Goal: Find specific page/section: Find specific page/section

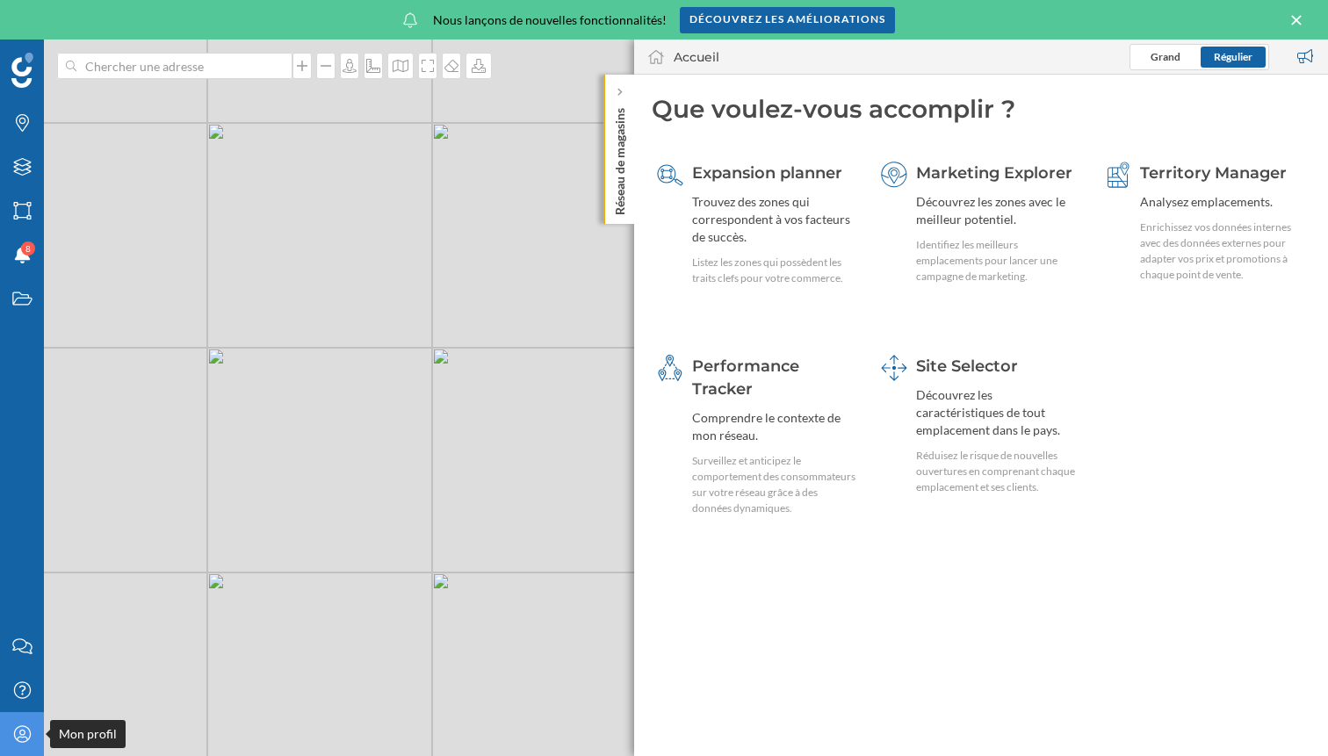
click at [13, 733] on icon at bounding box center [21, 734] width 17 height 17
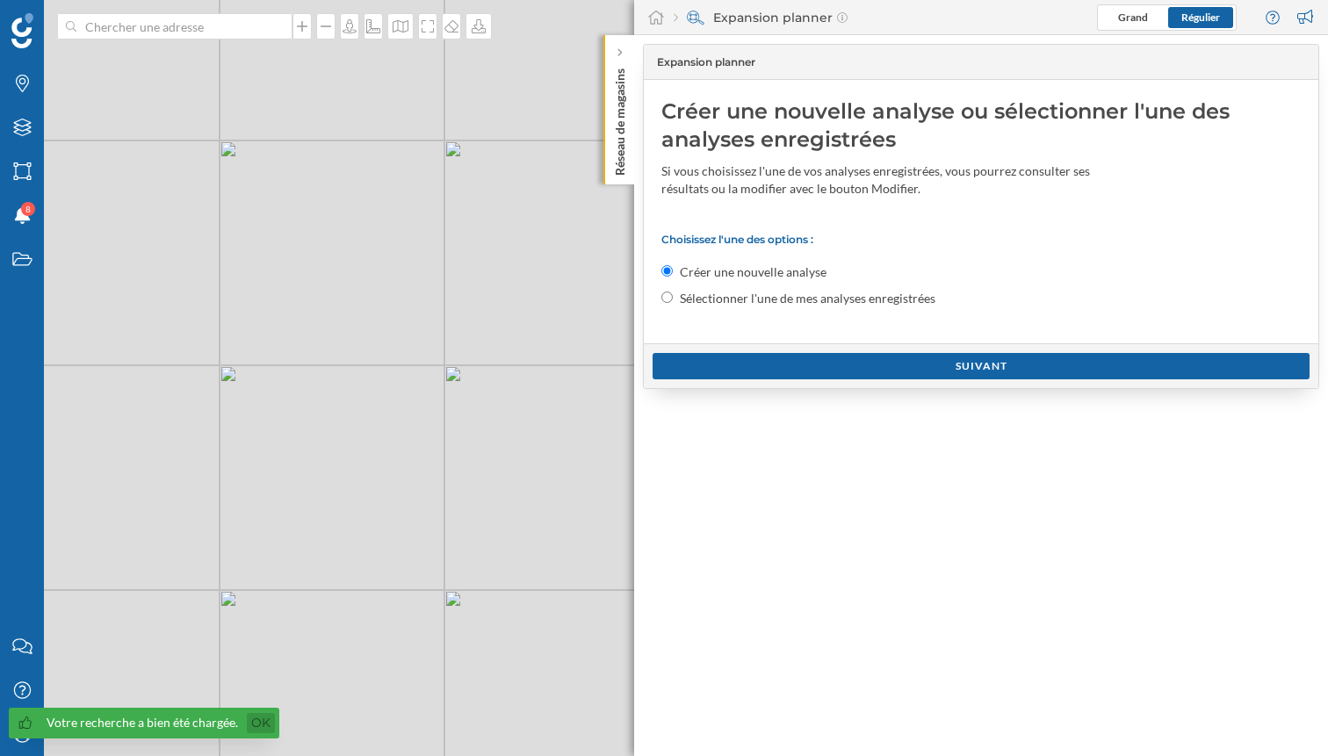
click at [252, 719] on link "Ok" at bounding box center [261, 723] width 28 height 20
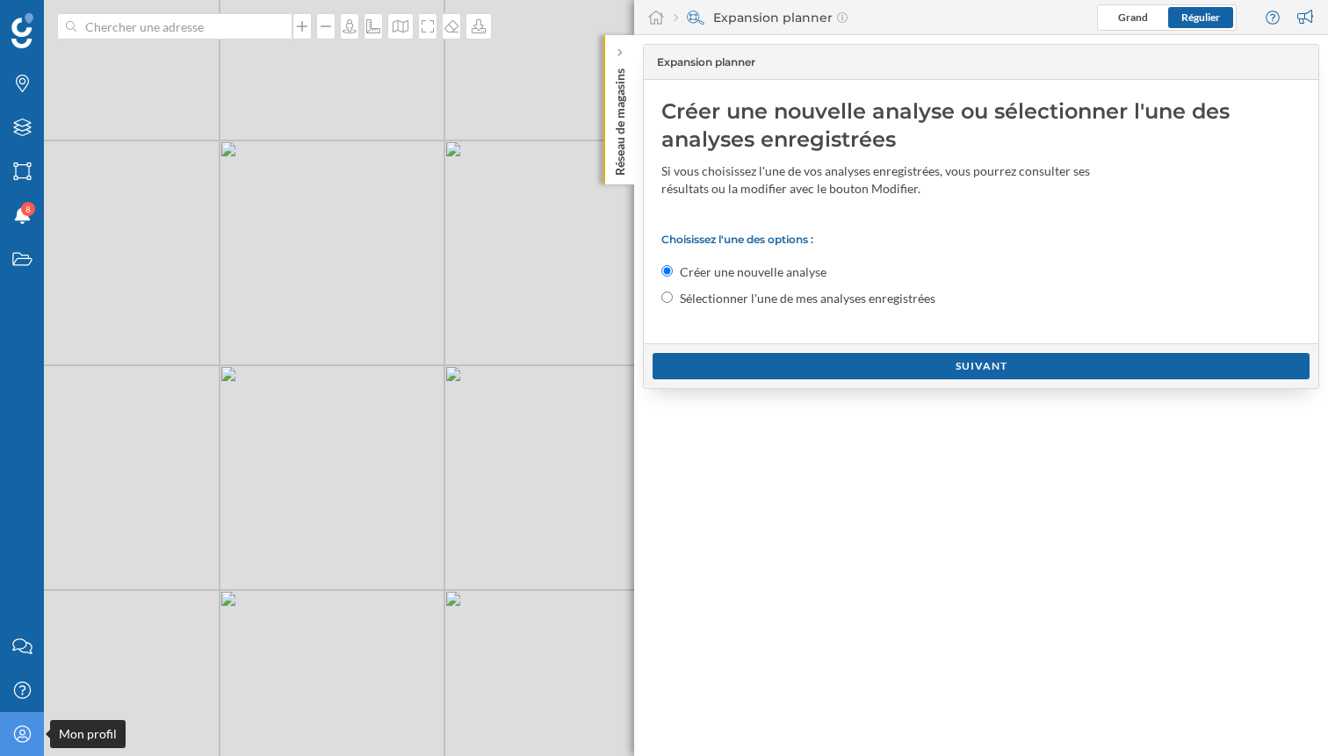
click at [23, 736] on icon "Mon profil" at bounding box center [22, 735] width 22 height 18
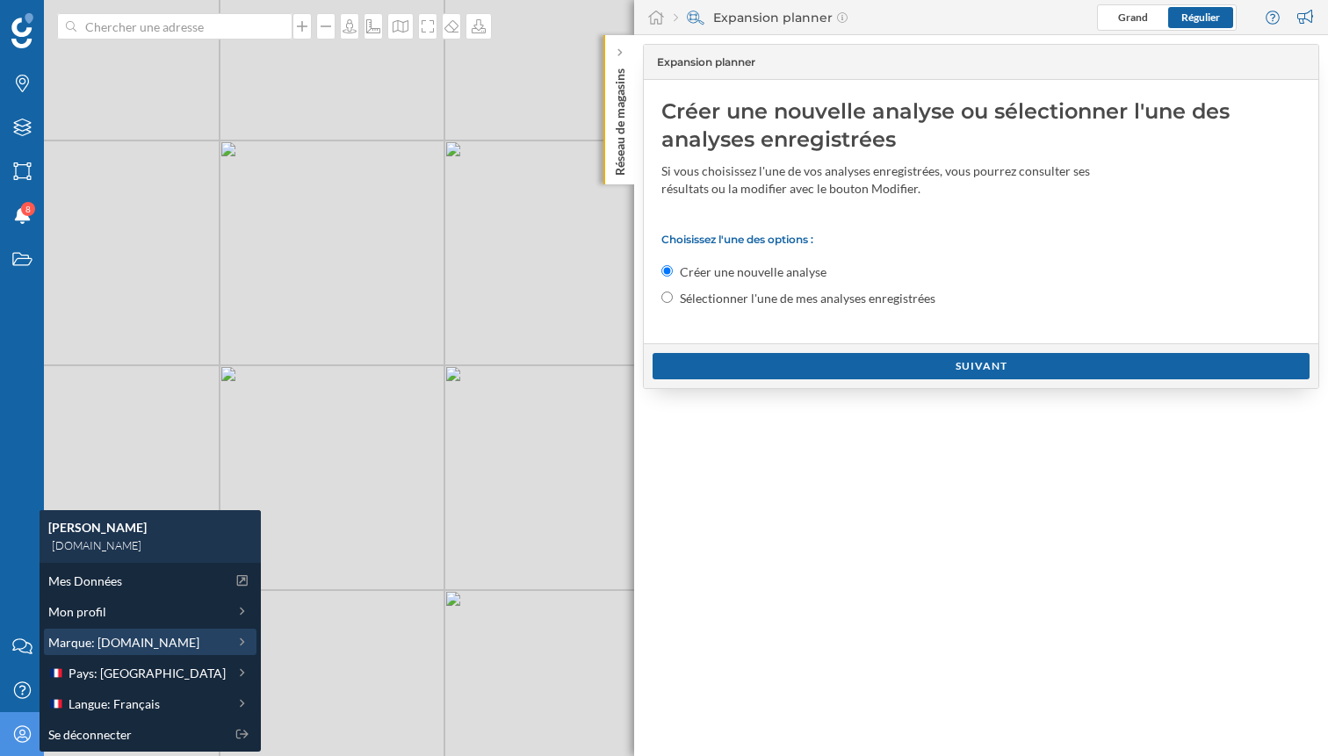
click at [235, 643] on icon at bounding box center [243, 642] width 16 height 12
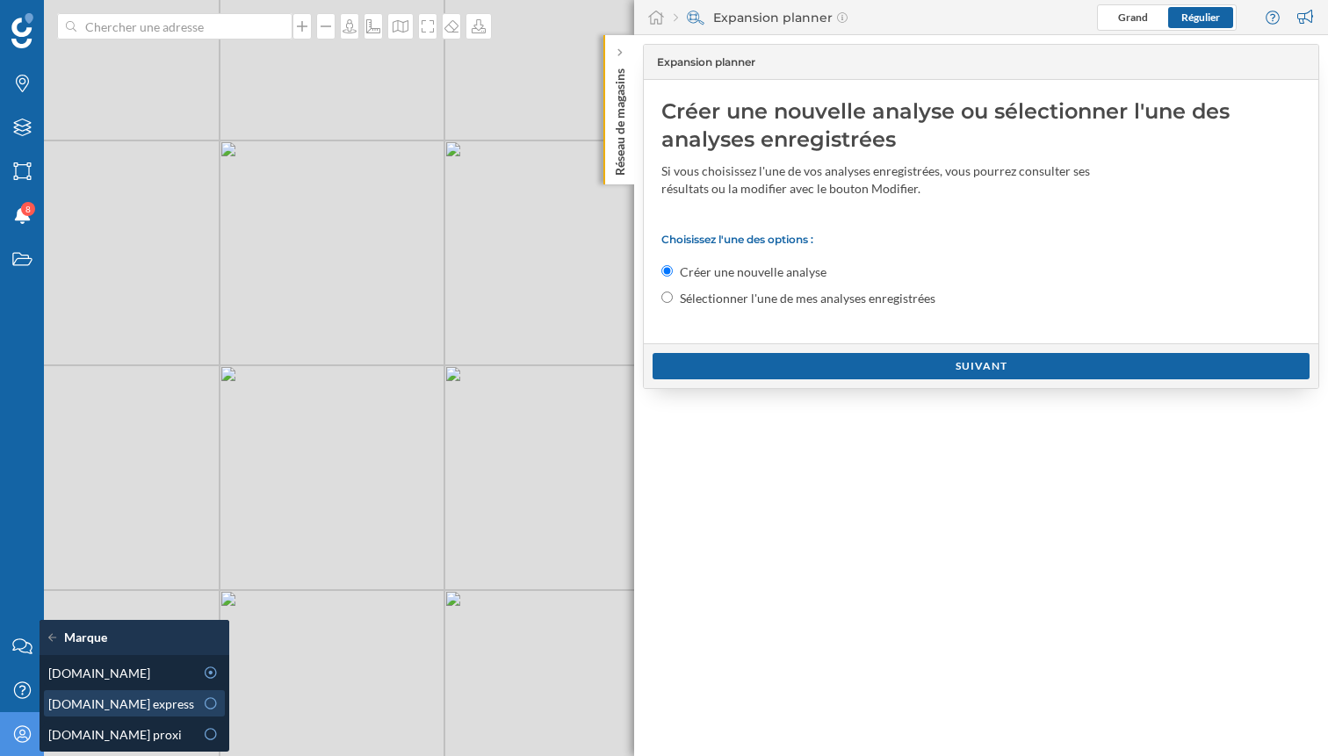
click at [203, 705] on icon at bounding box center [211, 703] width 16 height 12
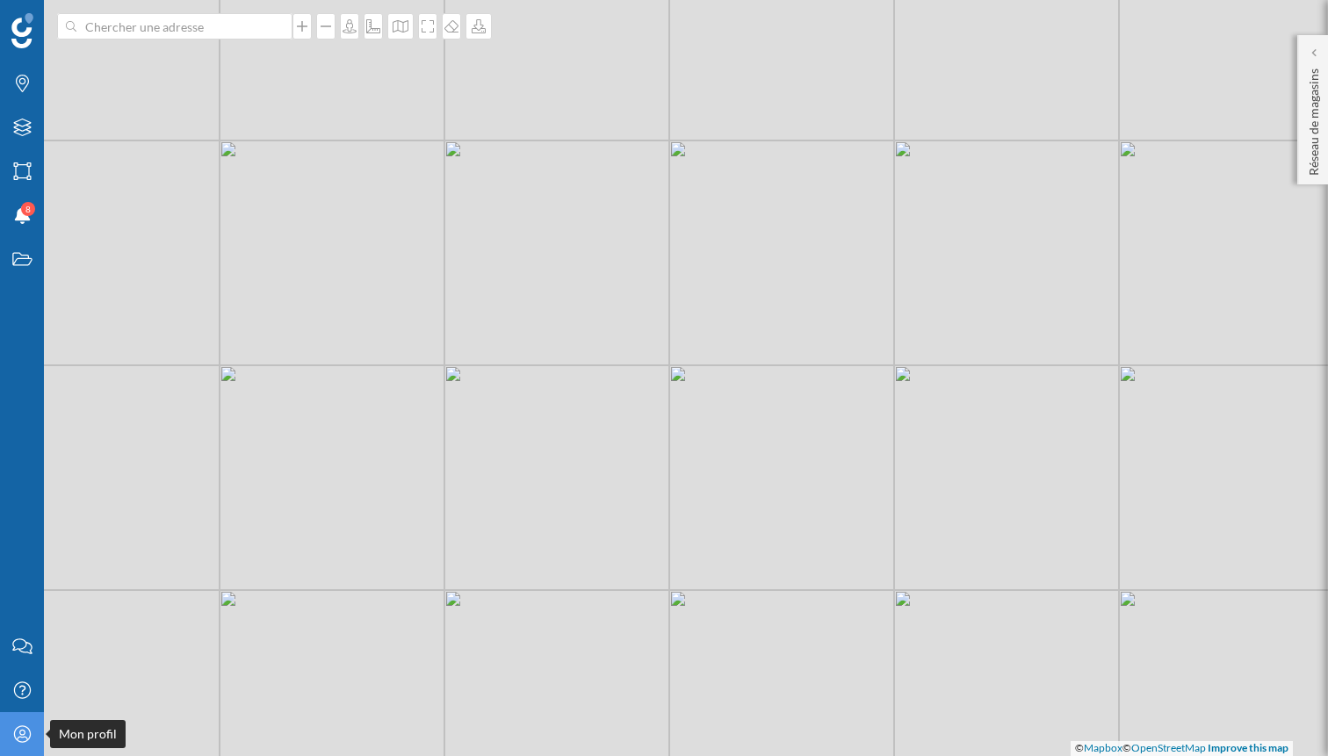
click at [5, 736] on div "Mon profil" at bounding box center [22, 734] width 44 height 44
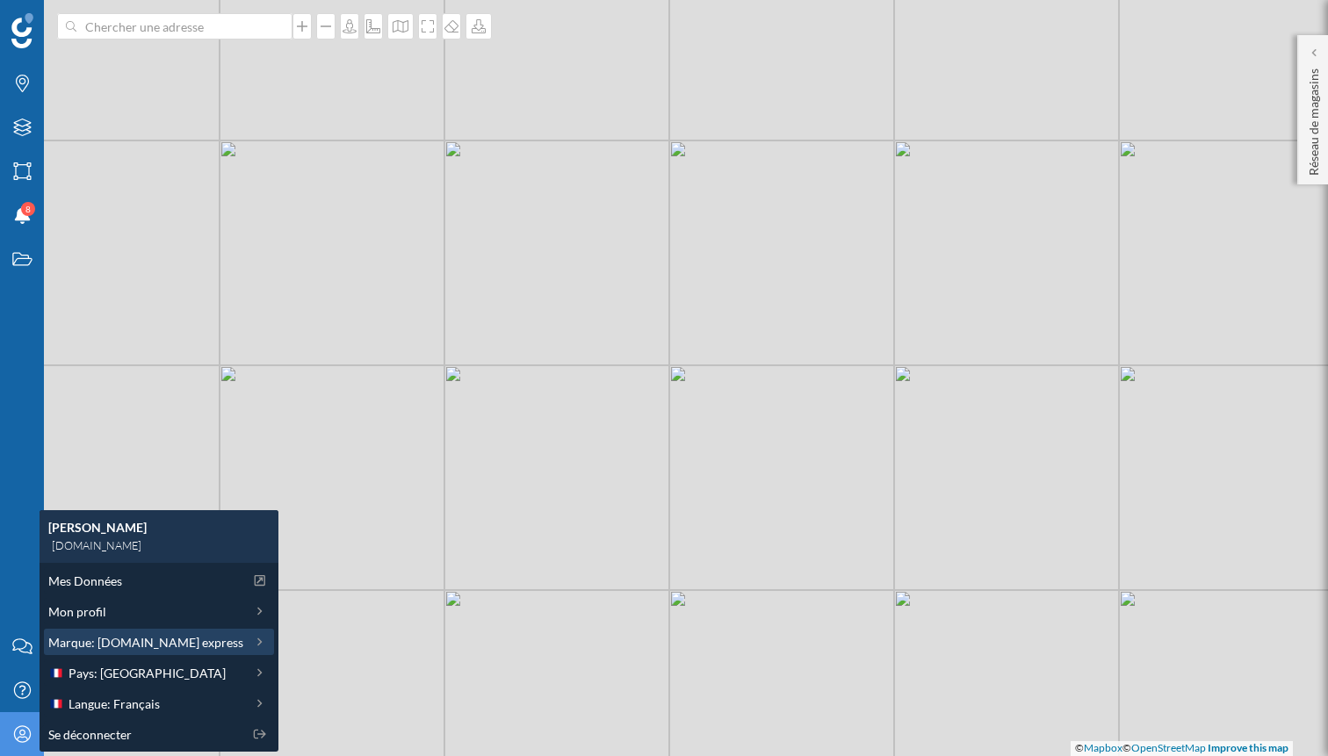
click at [130, 649] on span "Marque: E.Leclerc express" at bounding box center [145, 642] width 195 height 18
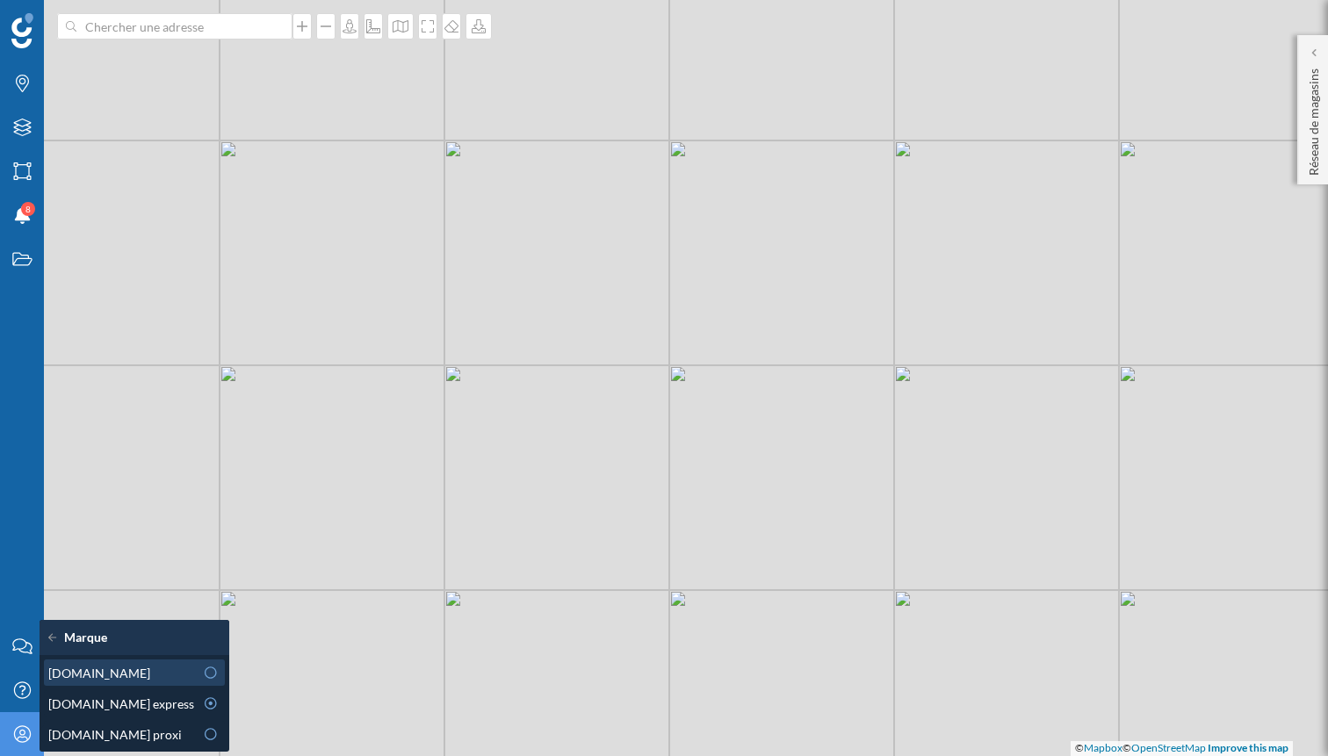
click at [203, 675] on icon at bounding box center [211, 673] width 16 height 12
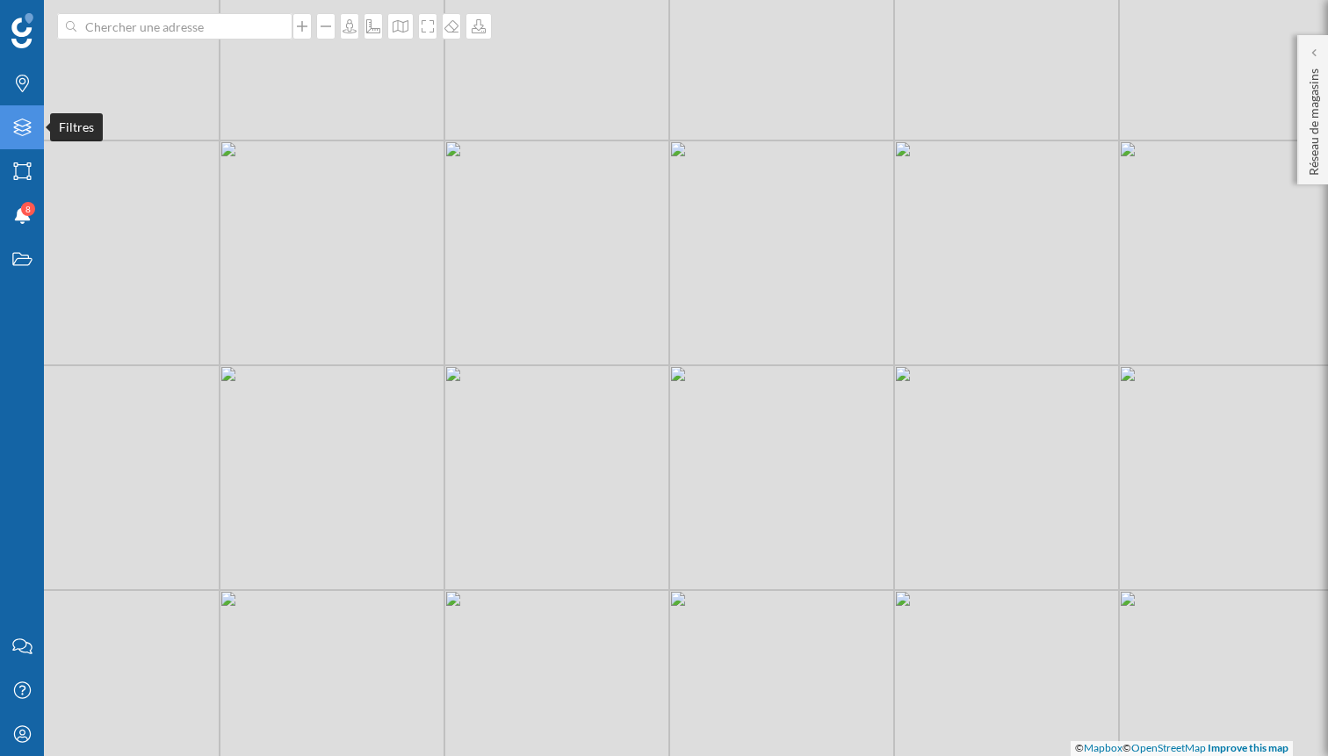
click at [25, 134] on icon at bounding box center [22, 128] width 18 height 18
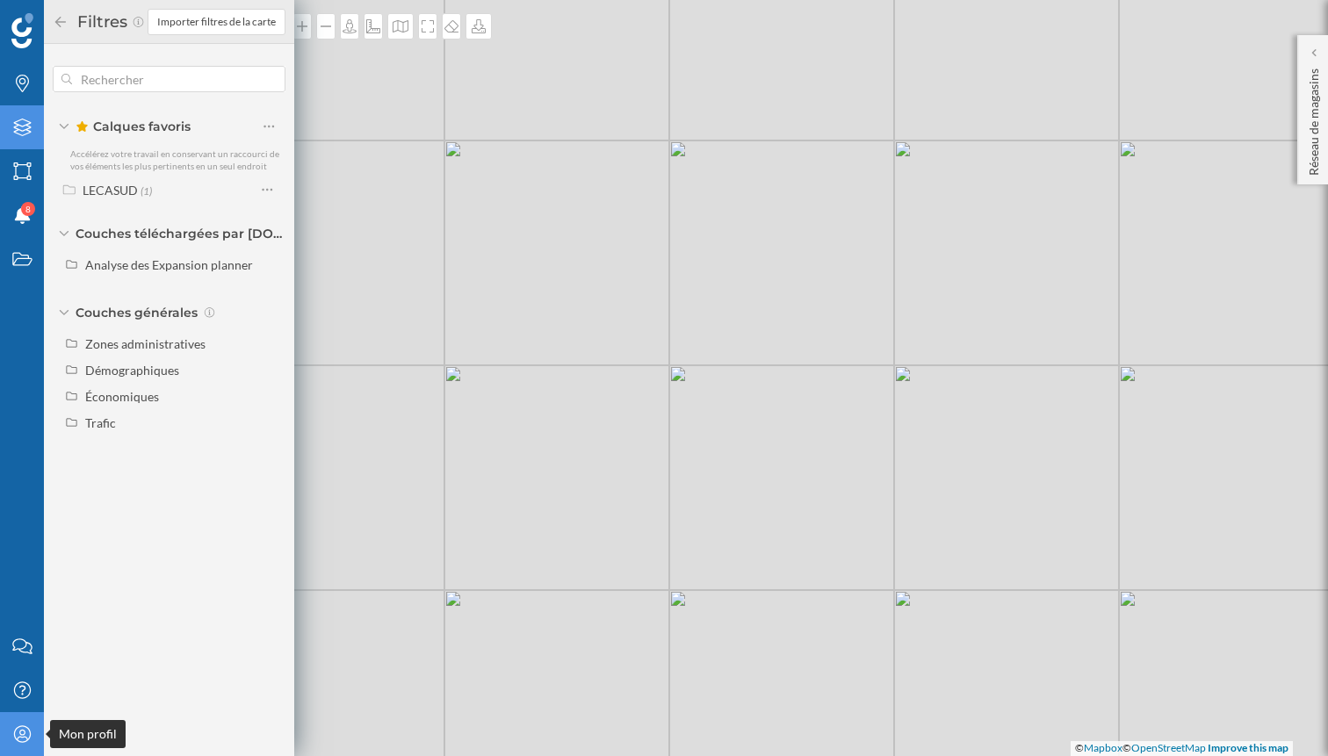
click at [22, 731] on icon "Mon profil" at bounding box center [22, 735] width 22 height 18
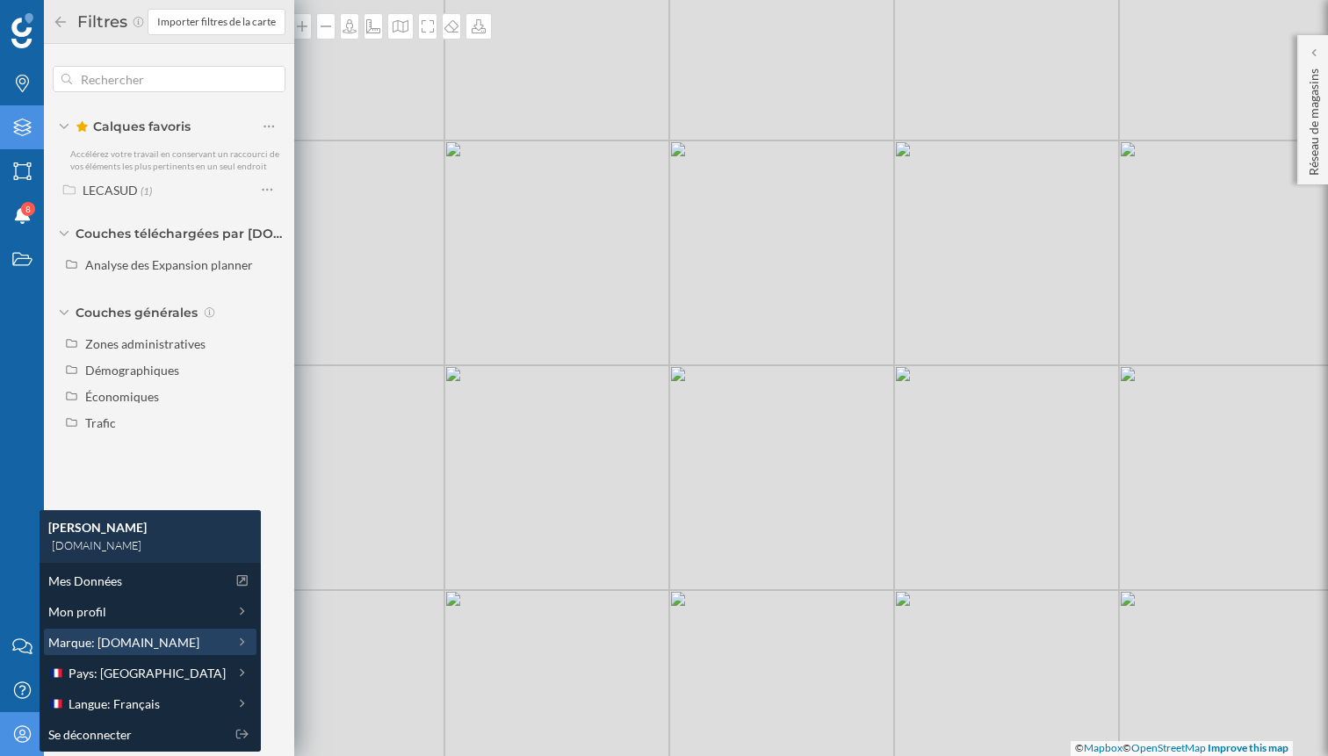
click at [156, 644] on div "Marque: E.Leclerc" at bounding box center [136, 642] width 177 height 18
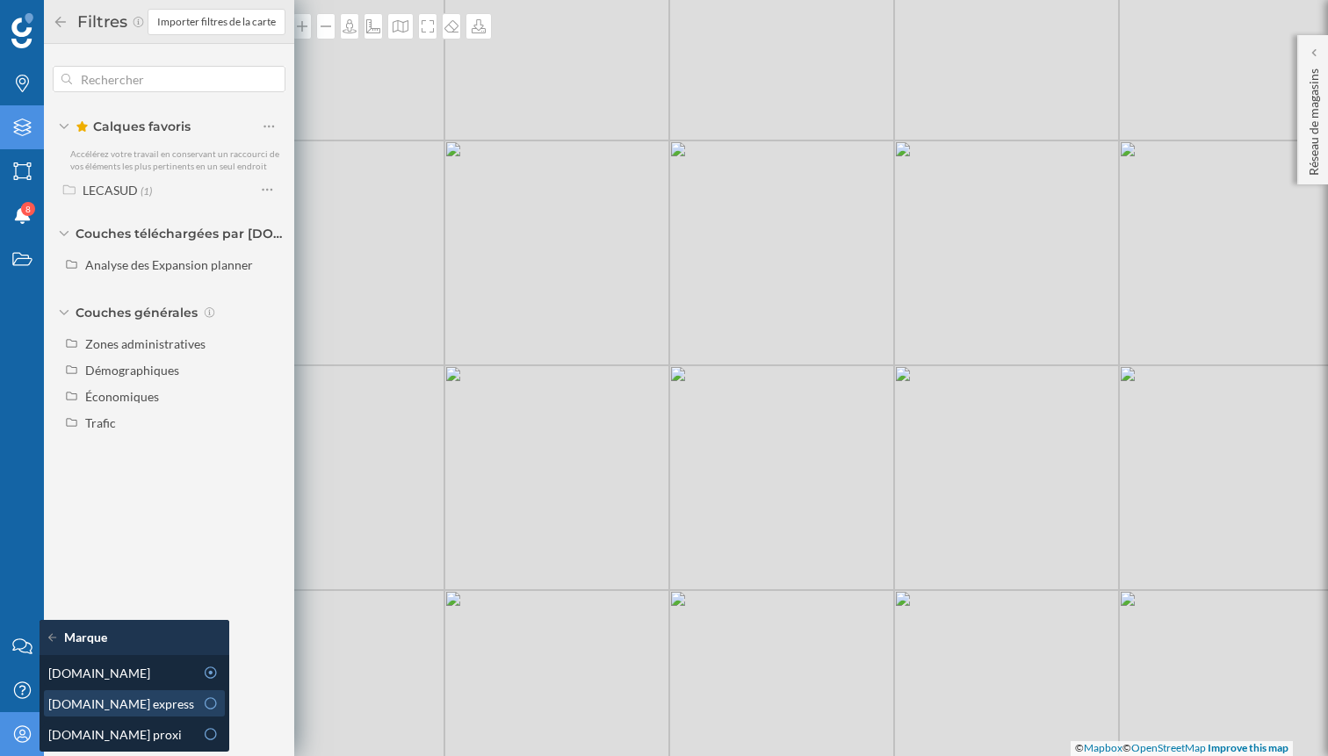
click at [154, 704] on div "E.Leclerc express" at bounding box center [121, 704] width 146 height 18
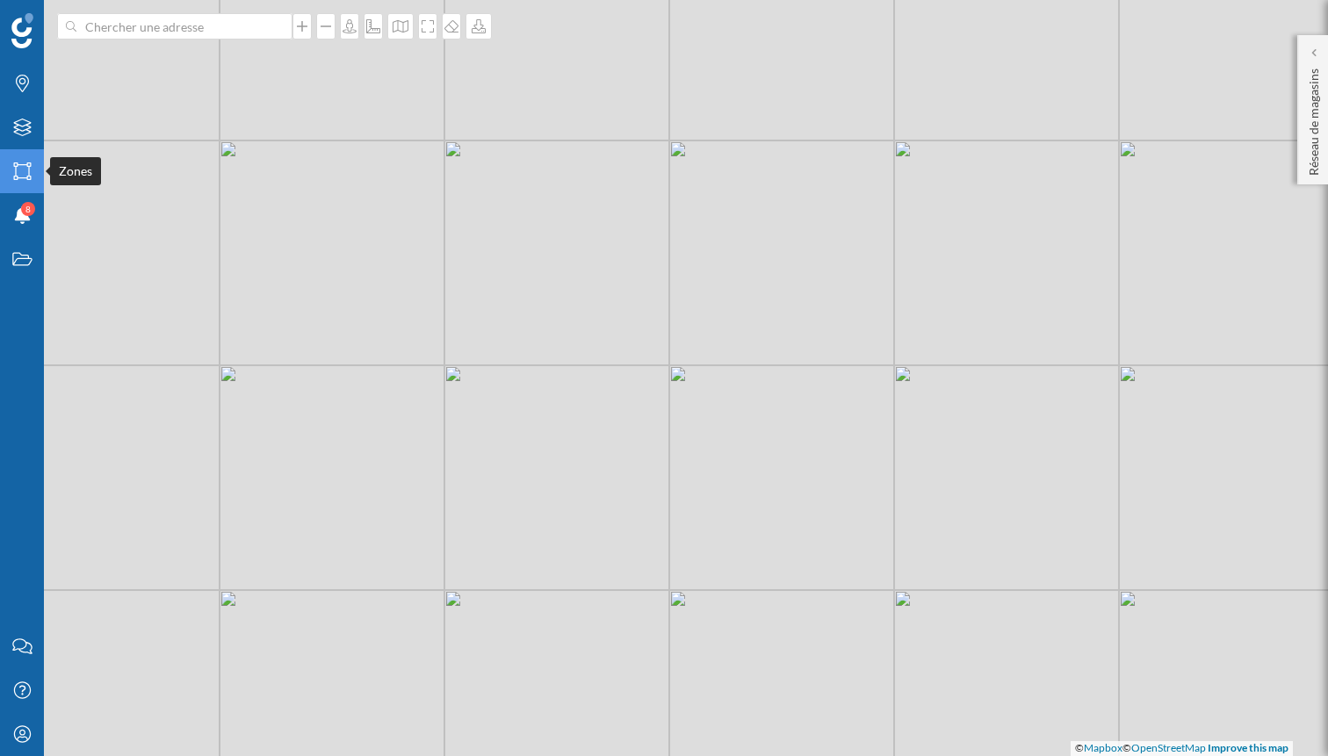
click at [23, 172] on icon "Zones" at bounding box center [22, 171] width 22 height 18
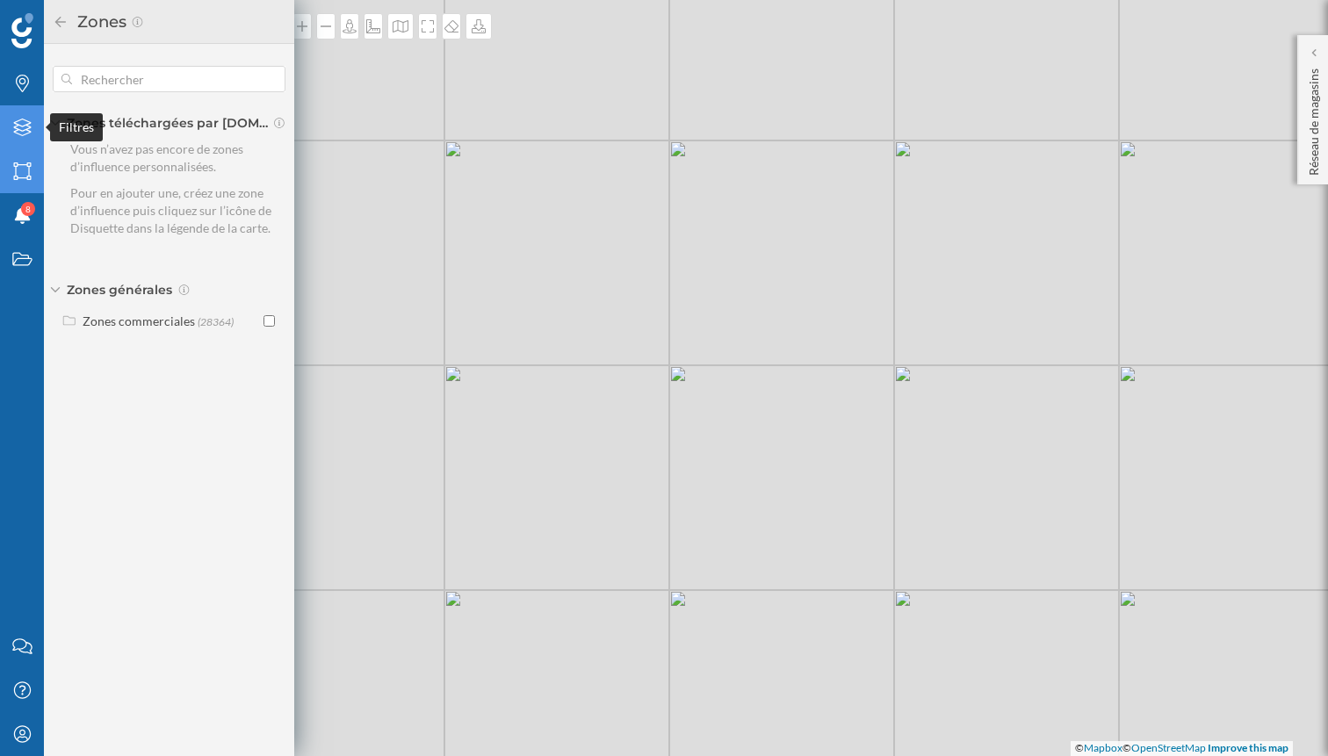
click at [31, 131] on icon "Filtres" at bounding box center [22, 128] width 22 height 18
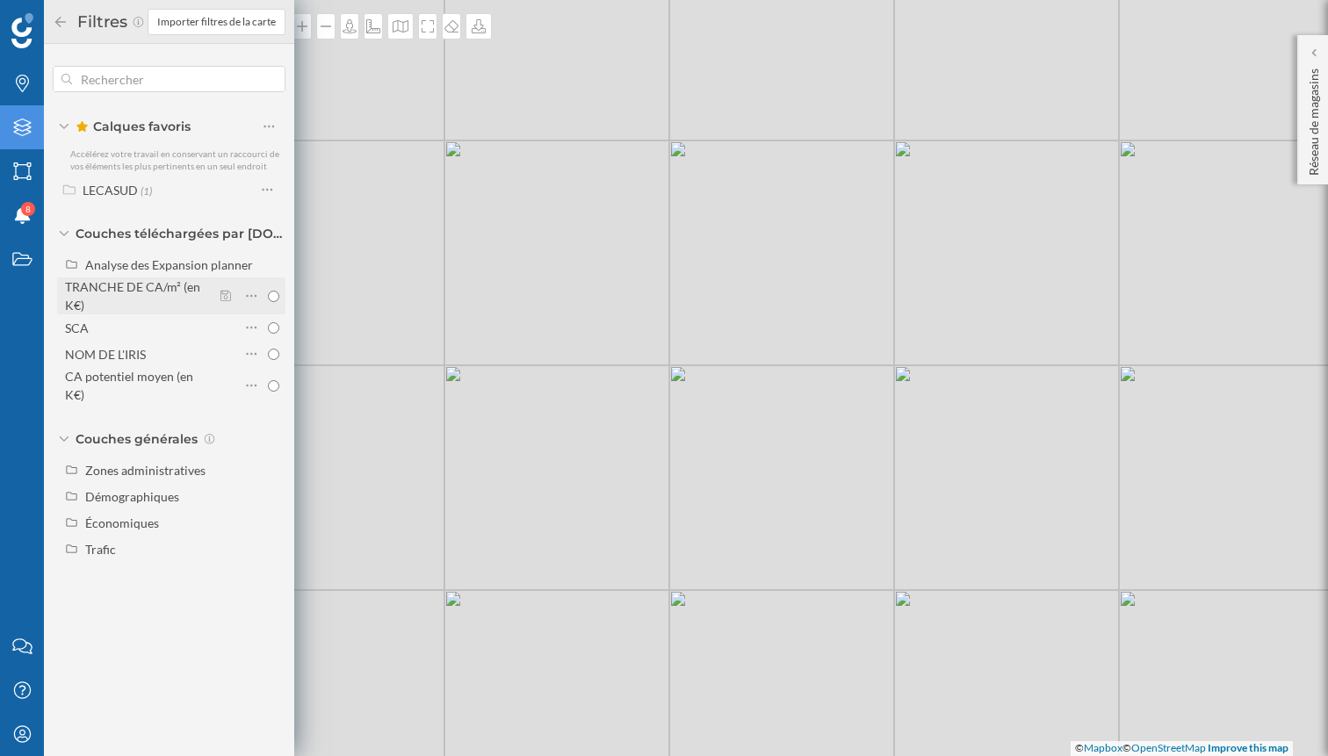
click at [275, 297] on input "TRANCHE DE CA/m² (en K€)" at bounding box center [273, 296] width 11 height 11
radio input "true"
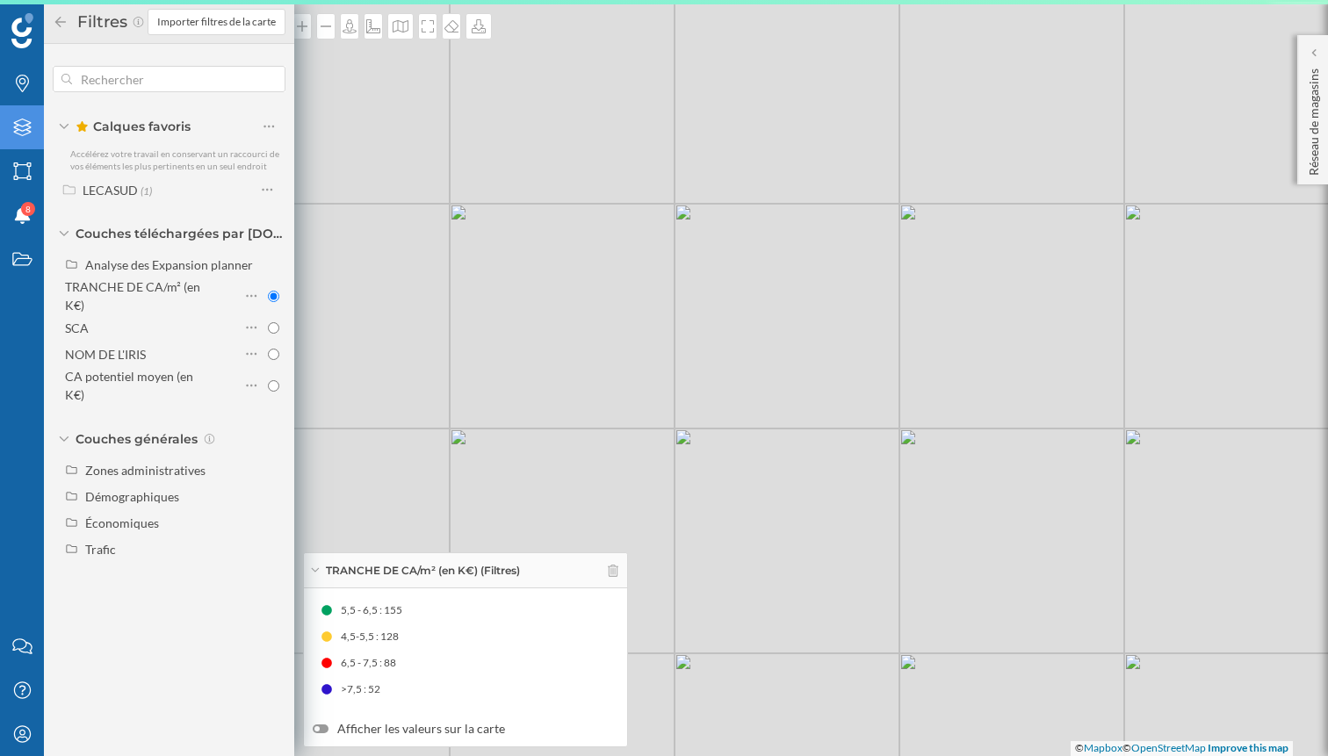
drag, startPoint x: 523, startPoint y: 472, endPoint x: 712, endPoint y: 472, distance: 189.7
click at [712, 473] on div "© Mapbox © OpenStreetMap Improve this map" at bounding box center [664, 378] width 1328 height 756
